Goal: Information Seeking & Learning: Learn about a topic

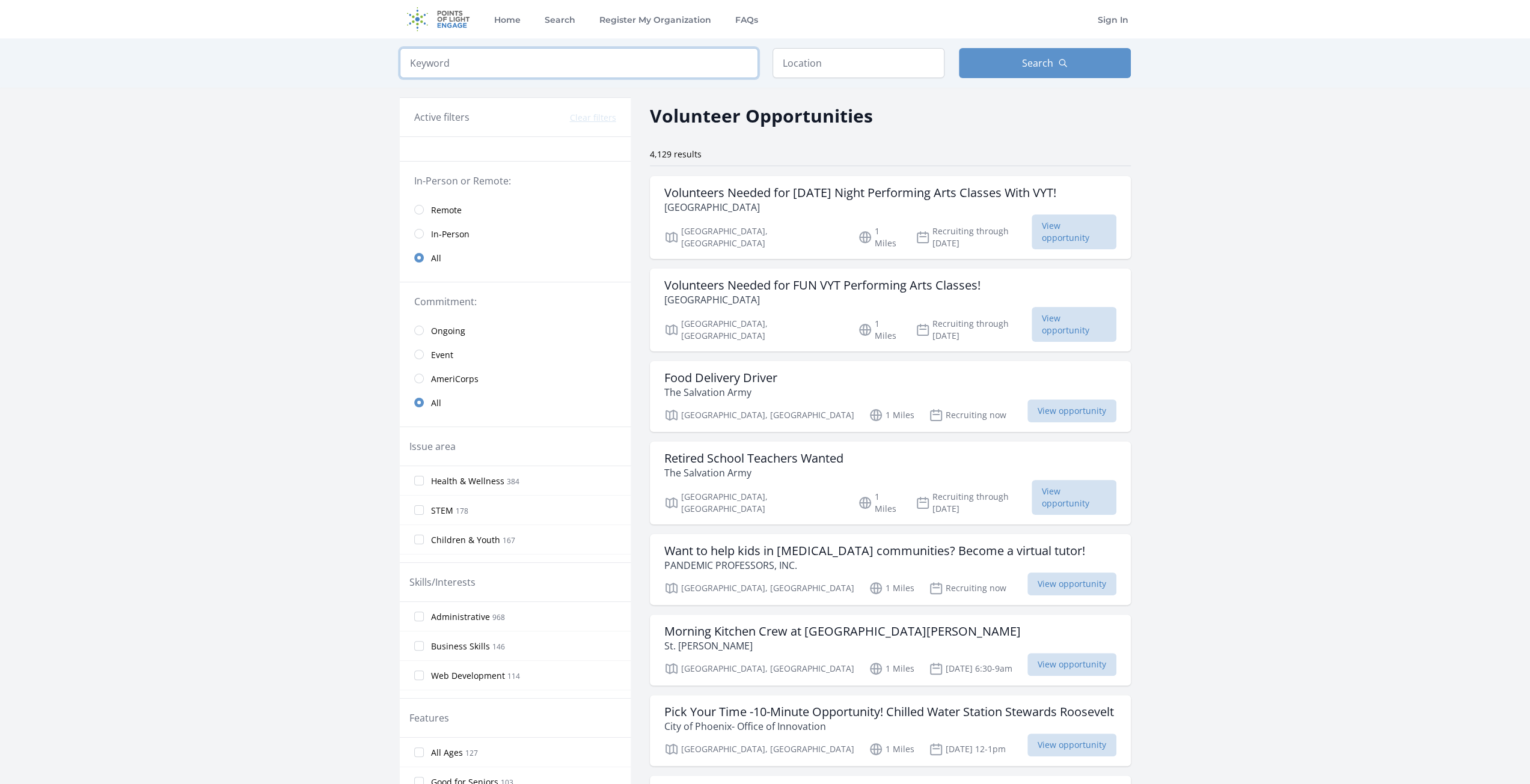
click at [480, 65] on input "search" at bounding box center [579, 63] width 359 height 30
click button "submit" at bounding box center [0, 0] width 0 height 0
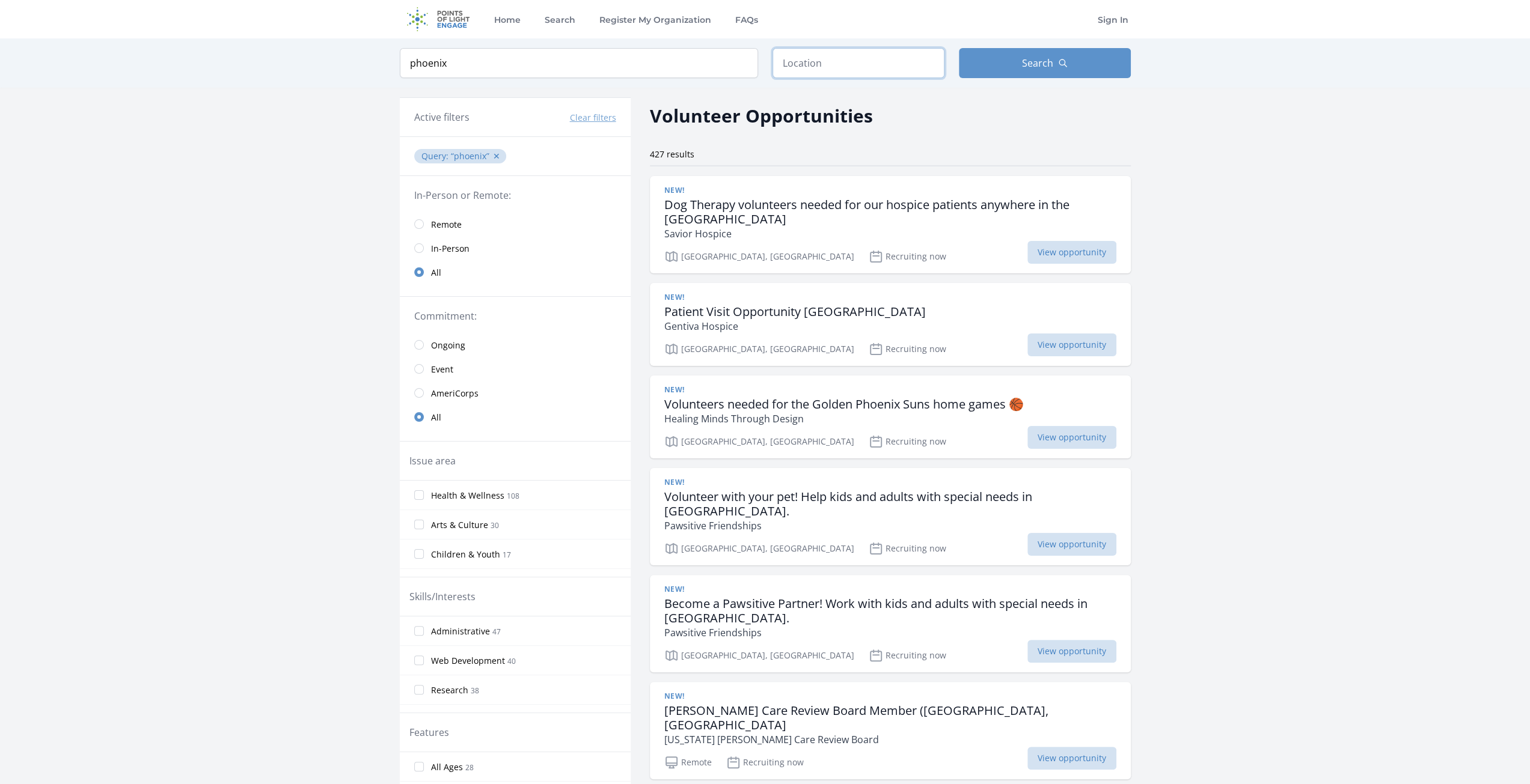
click at [803, 67] on input "text" at bounding box center [859, 63] width 172 height 30
click at [700, 67] on input "phoenix" at bounding box center [579, 63] width 359 height 30
type input "p"
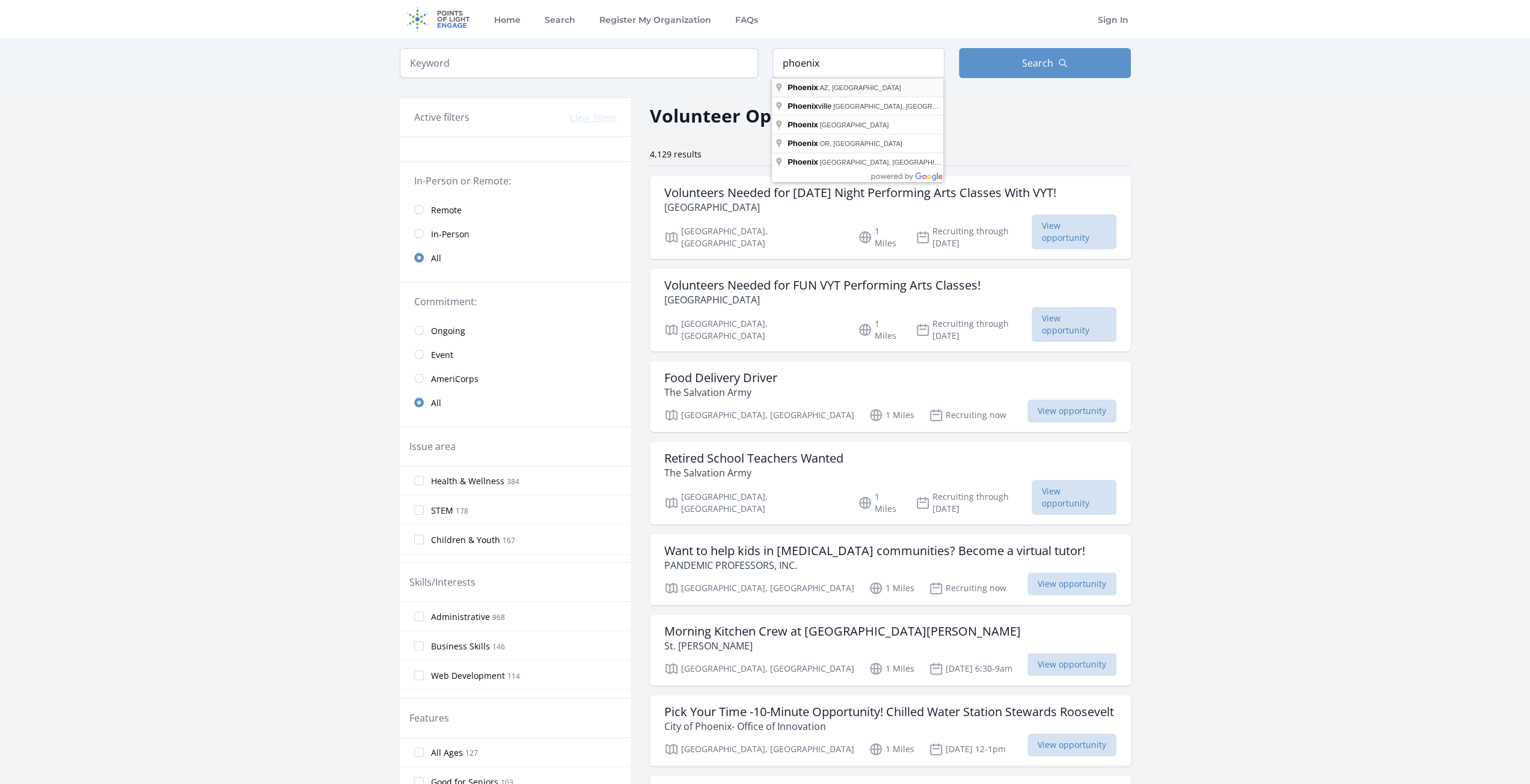
type input "[GEOGRAPHIC_DATA], [GEOGRAPHIC_DATA], [GEOGRAPHIC_DATA]"
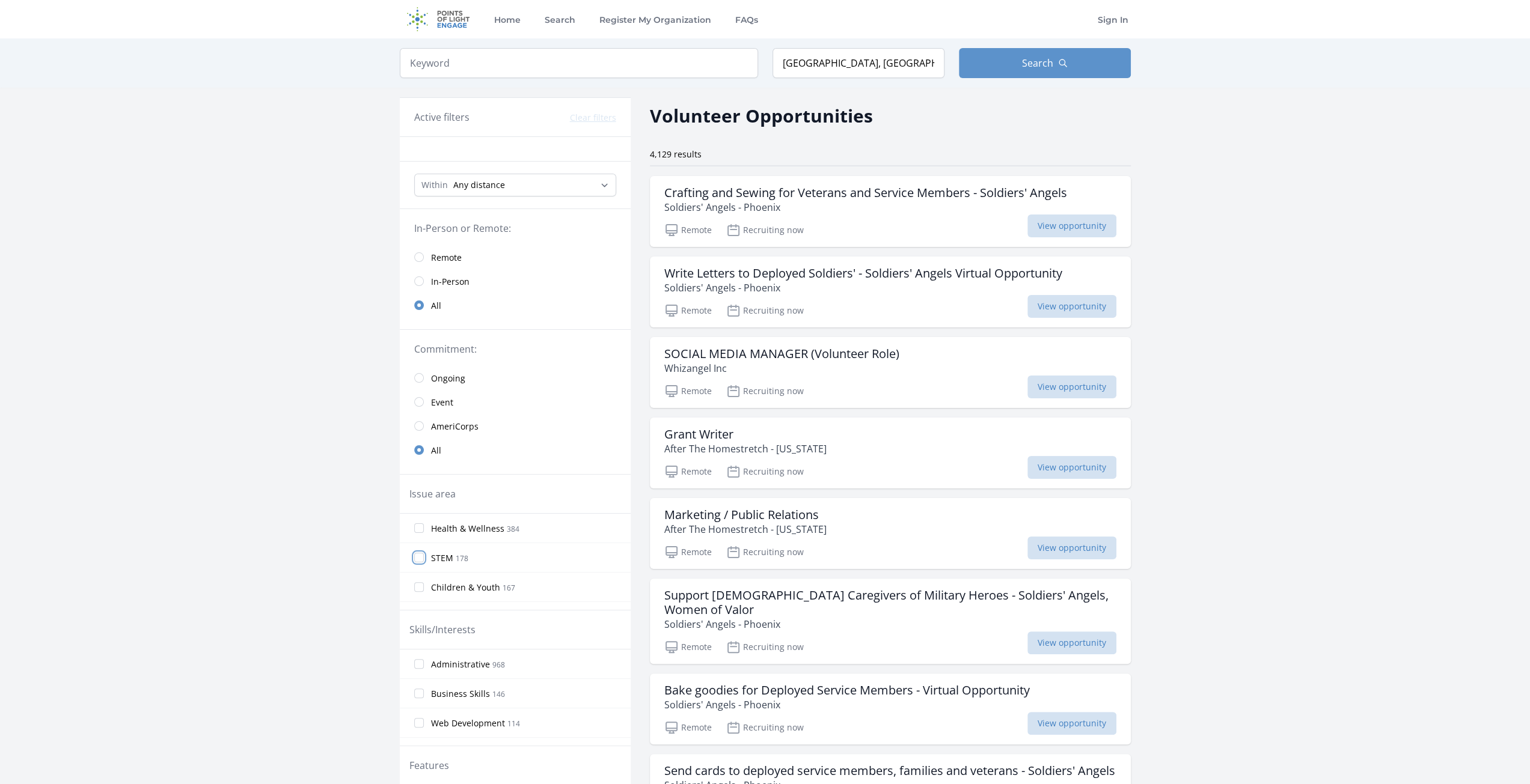
click at [419, 556] on input "STEM 178" at bounding box center [419, 557] width 10 height 10
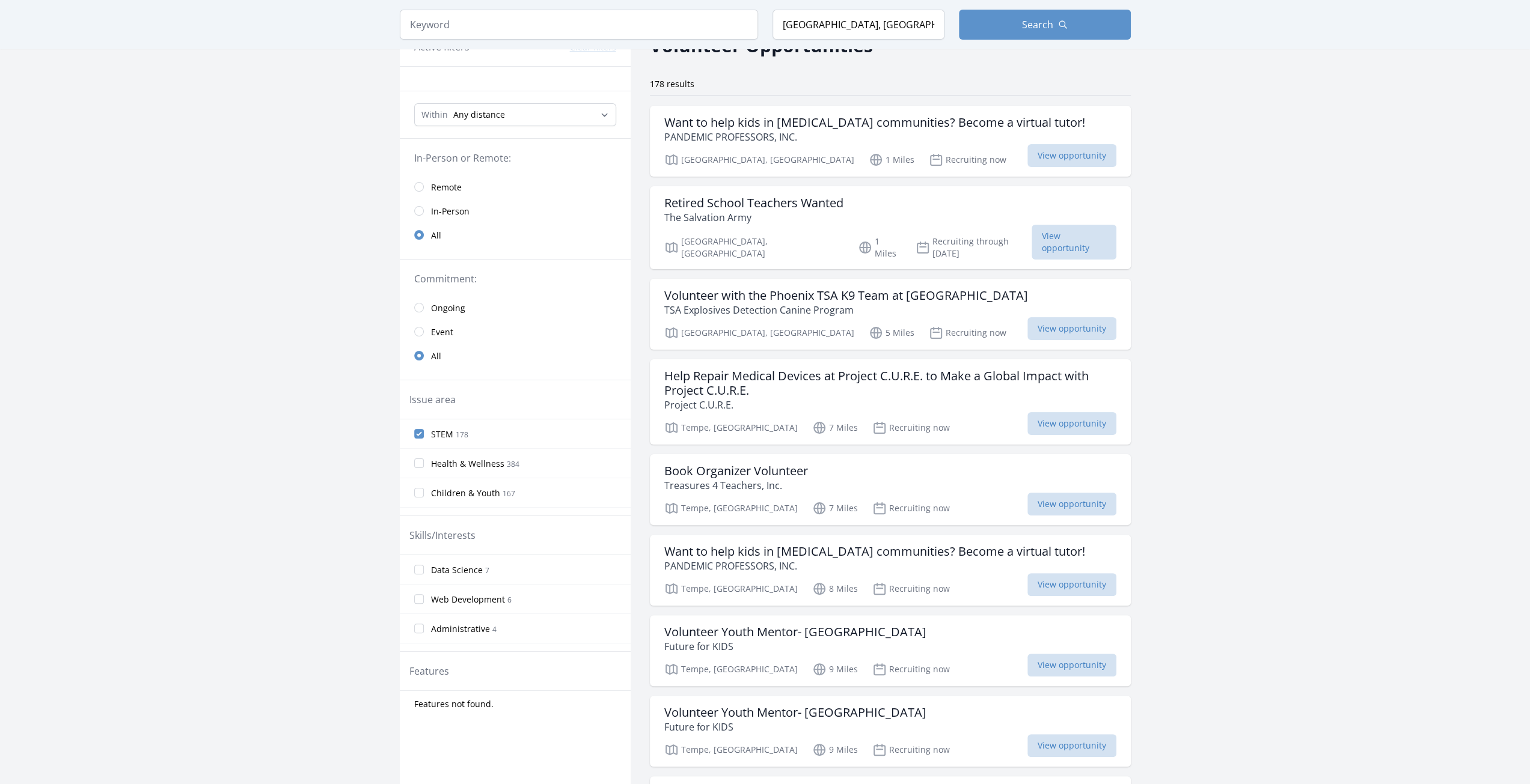
scroll to position [72, 0]
click at [421, 432] on input "STEM 178" at bounding box center [419, 433] width 10 height 10
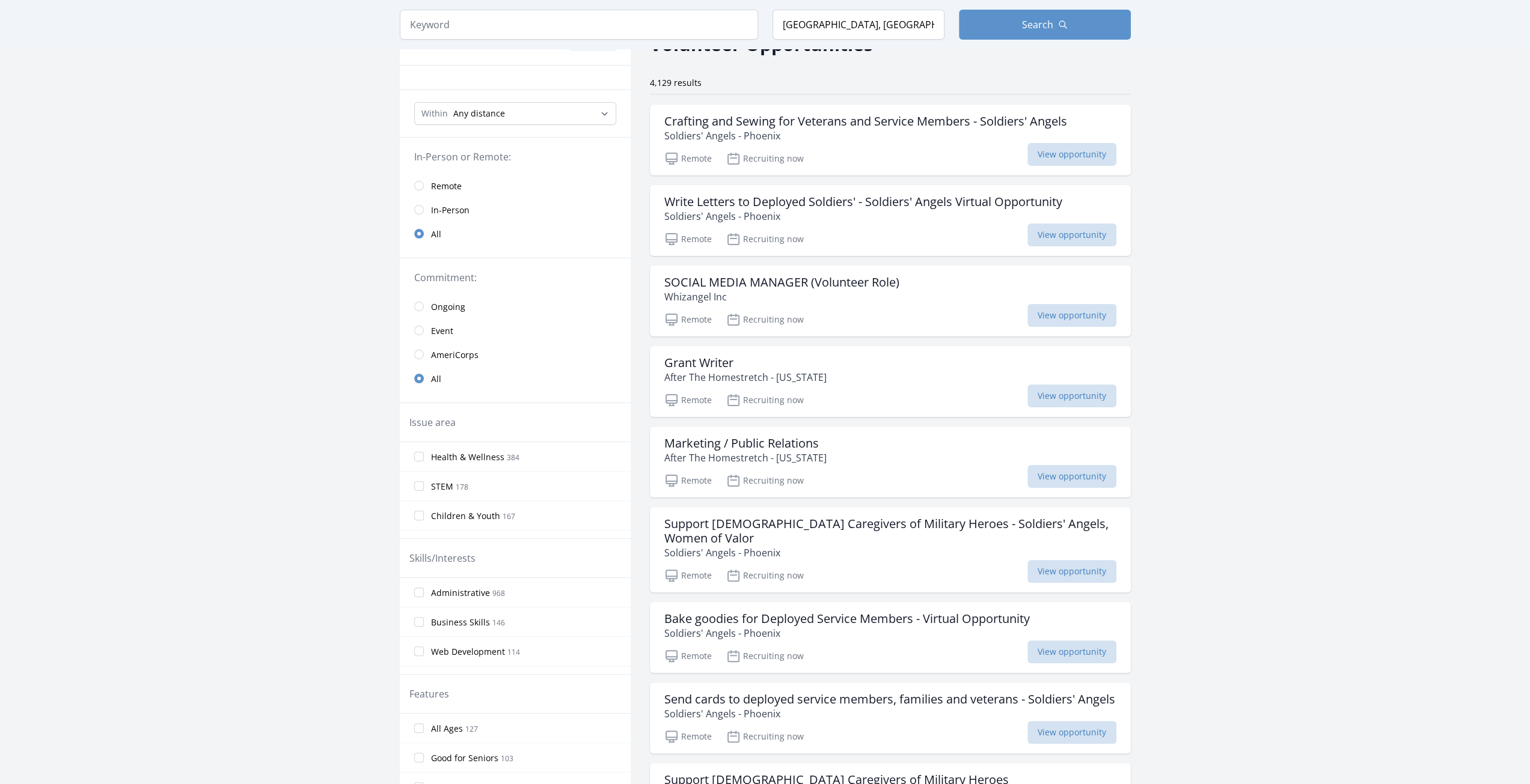
click at [424, 485] on label "STEM 178" at bounding box center [515, 486] width 231 height 24
click at [424, 485] on input "STEM 178" at bounding box center [419, 486] width 10 height 10
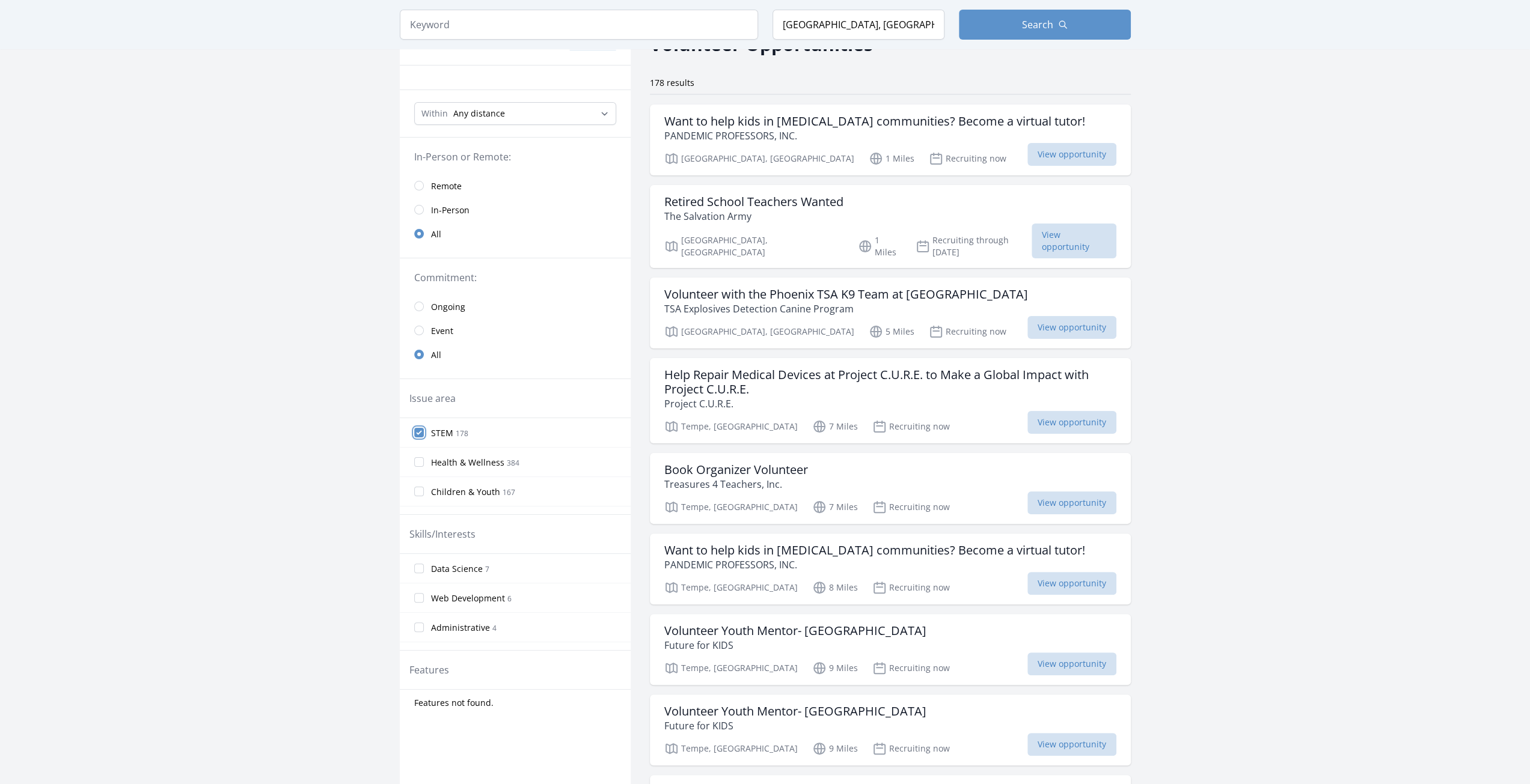
click at [421, 429] on input "STEM 178" at bounding box center [419, 433] width 10 height 10
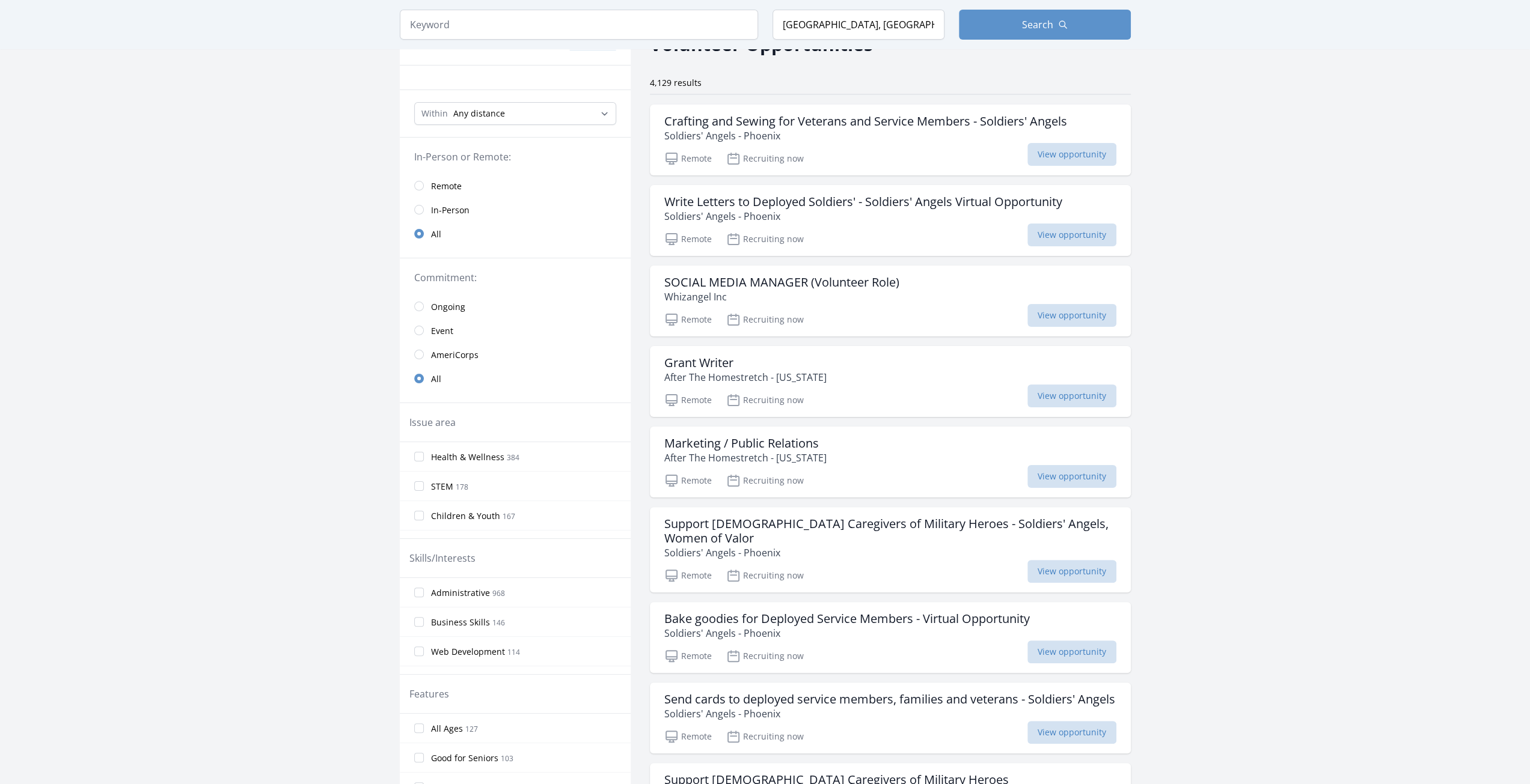
click at [420, 518] on label "Children & Youth 167" at bounding box center [515, 515] width 231 height 24
click at [420, 518] on input "Children & Youth 167" at bounding box center [419, 515] width 10 height 10
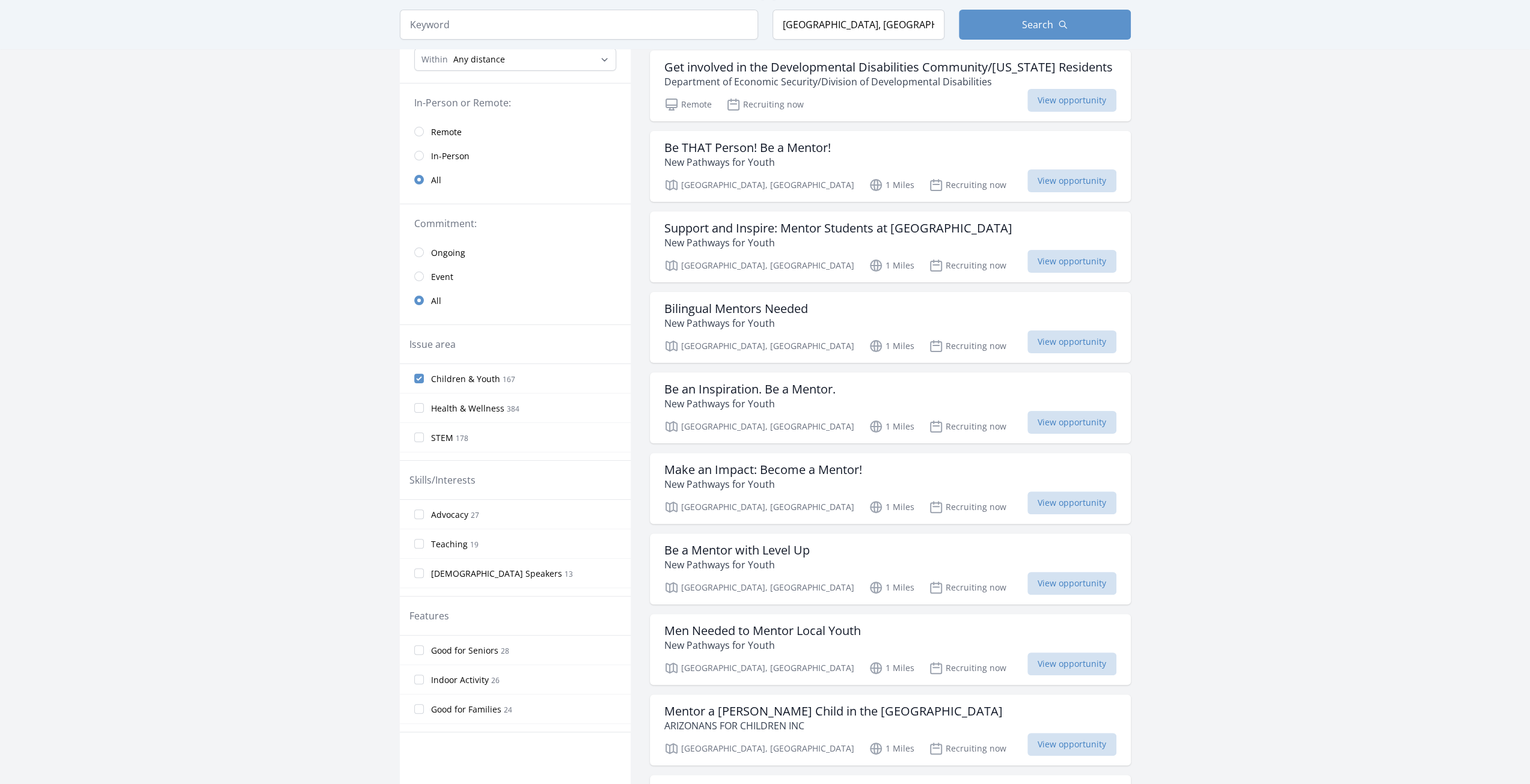
scroll to position [116, 0]
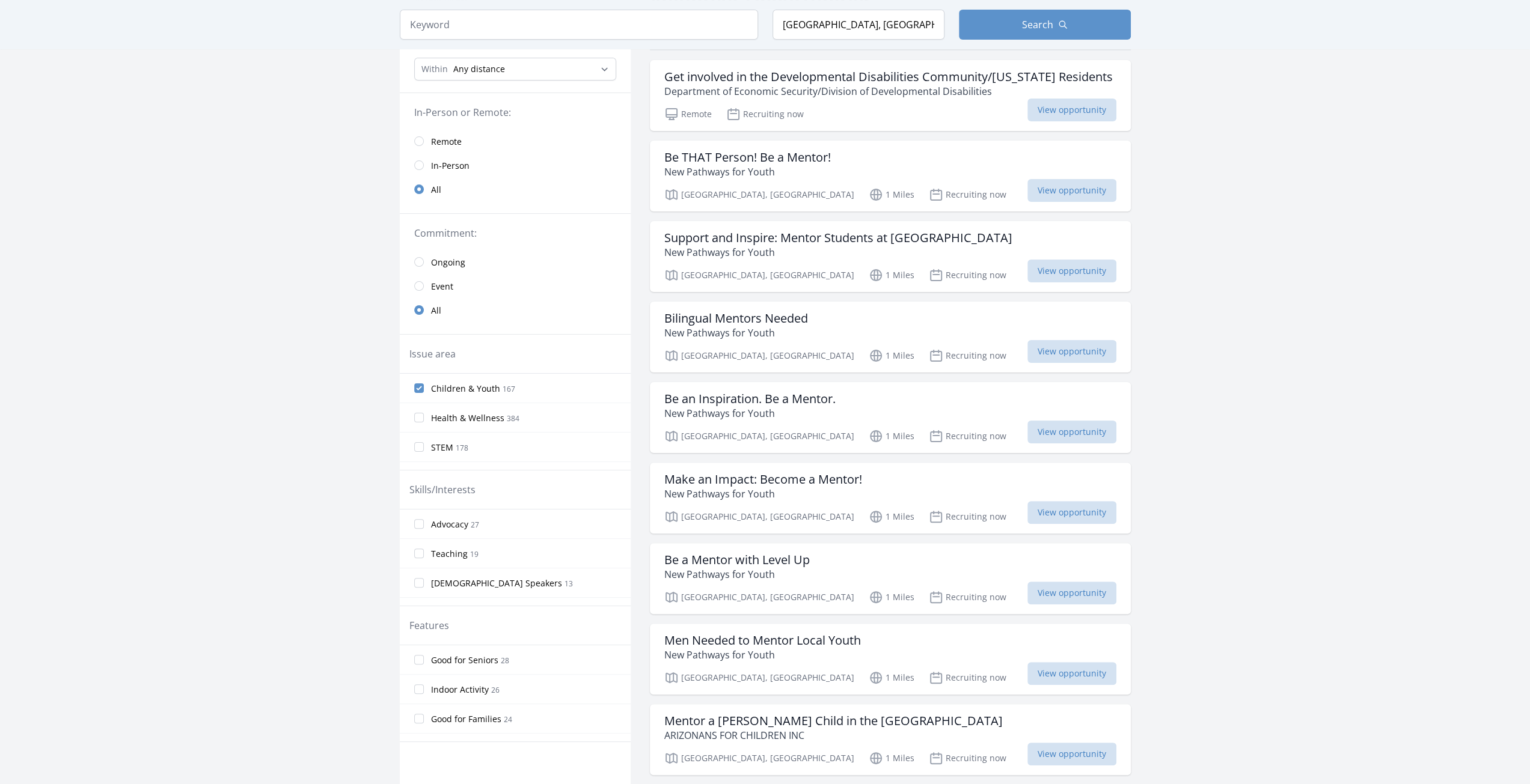
drag, startPoint x: 1246, startPoint y: 138, endPoint x: 1538, endPoint y: 176, distance: 294.5
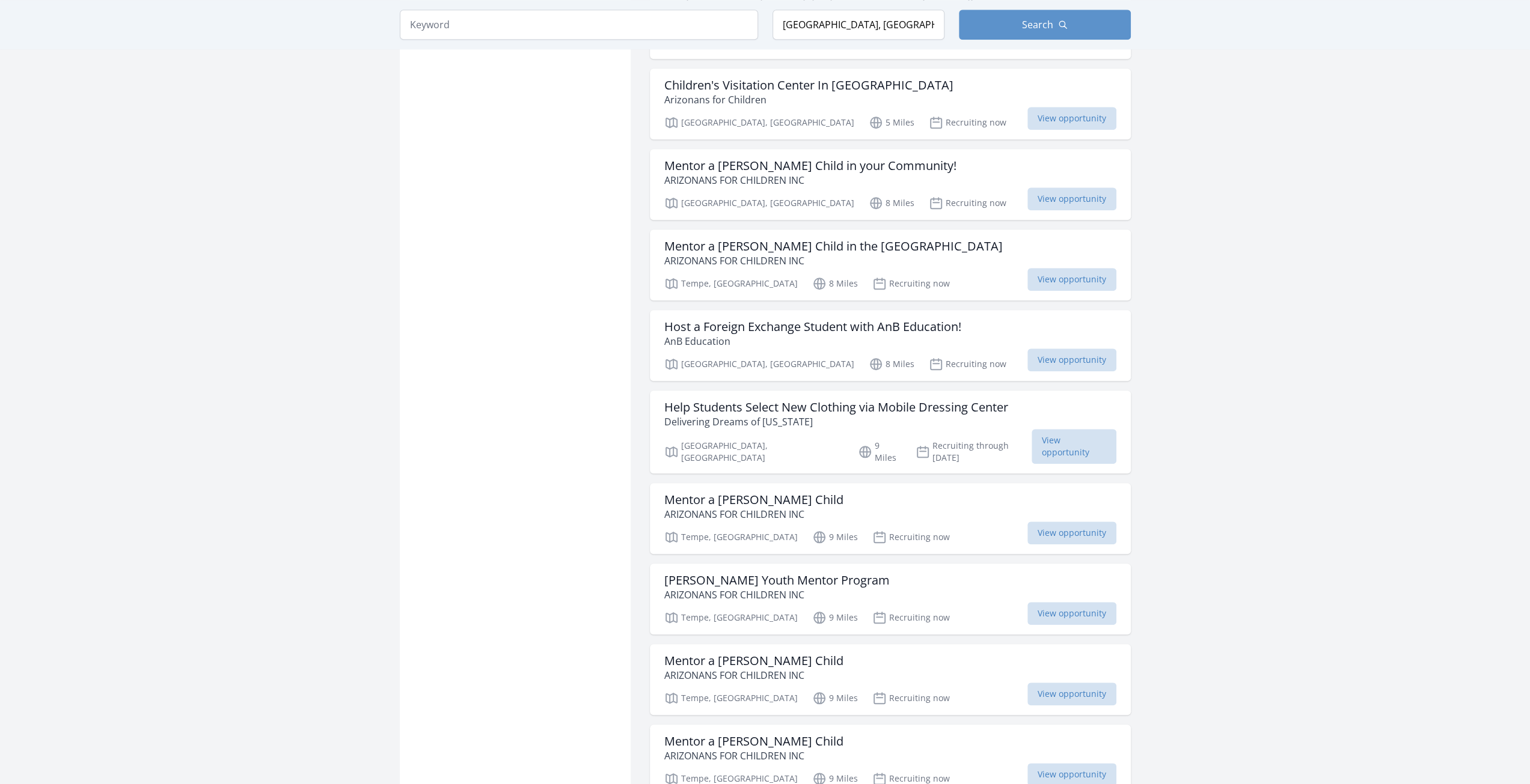
scroll to position [0, 0]
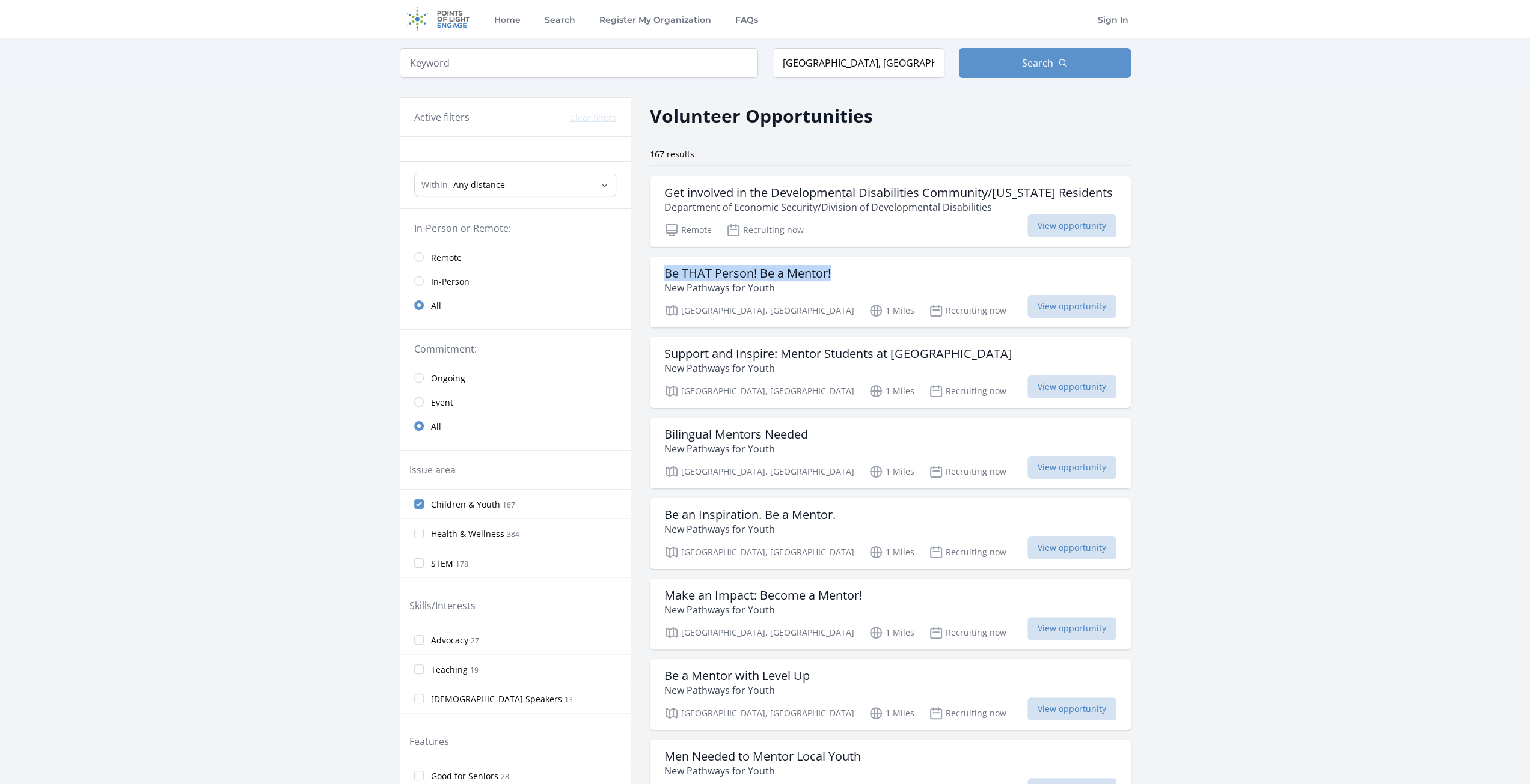
drag, startPoint x: 1367, startPoint y: 247, endPoint x: 1205, endPoint y: 3, distance: 292.9
